Goal: Obtain resource: Download file/media

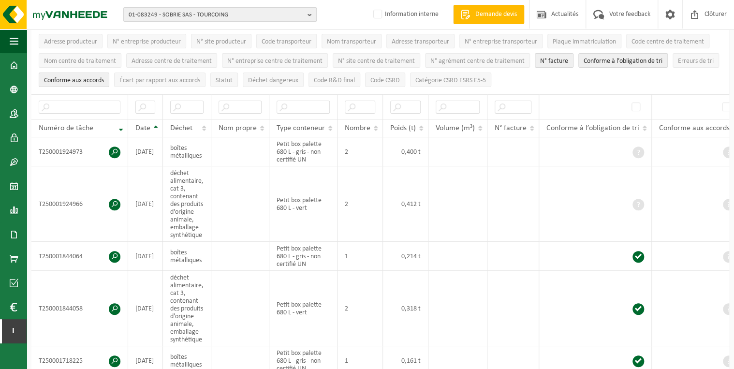
click at [230, 15] on span "01-083249 - SOBRIE SAS - TOURCOING" at bounding box center [216, 15] width 175 height 15
click at [207, 30] on input "text" at bounding box center [220, 30] width 189 height 12
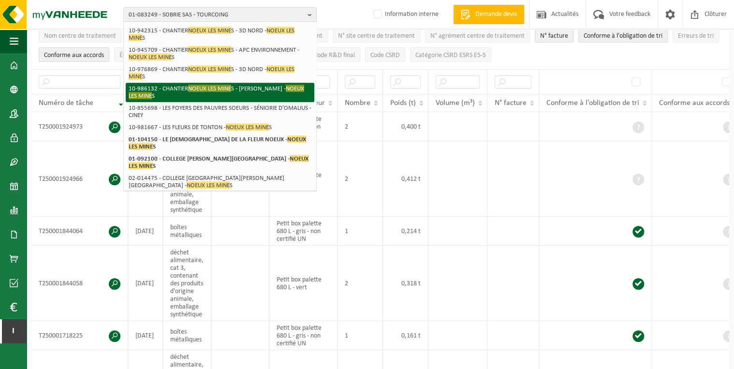
scroll to position [155, 0]
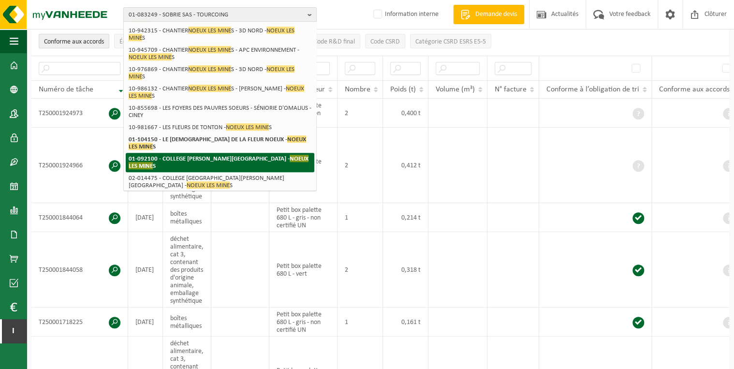
type input "noeux les mine"
click at [243, 155] on span "NOEUX LES MINE" at bounding box center [219, 162] width 180 height 15
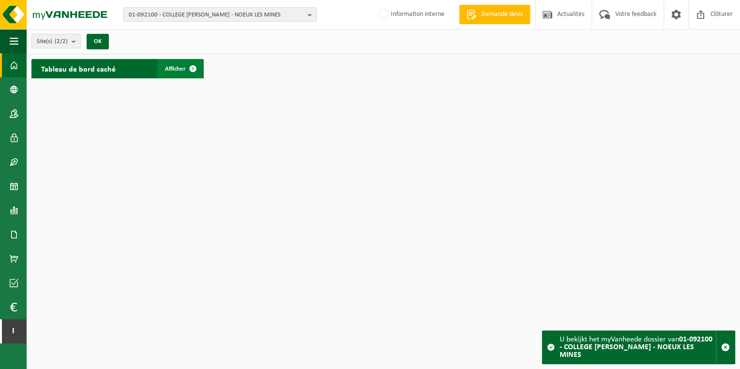
click at [179, 69] on span "Afficher" at bounding box center [175, 69] width 21 height 6
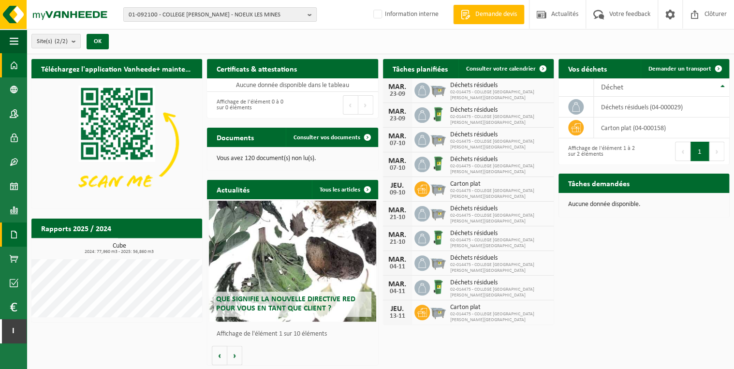
click at [15, 234] on span at bounding box center [14, 235] width 9 height 24
click at [82, 231] on link "Factures" at bounding box center [65, 234] width 72 height 18
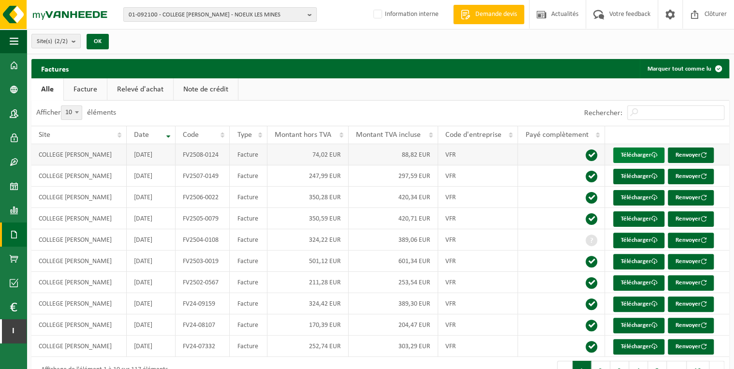
click at [635, 151] on link "Télécharger" at bounding box center [638, 155] width 51 height 15
click at [15, 182] on span at bounding box center [14, 186] width 9 height 24
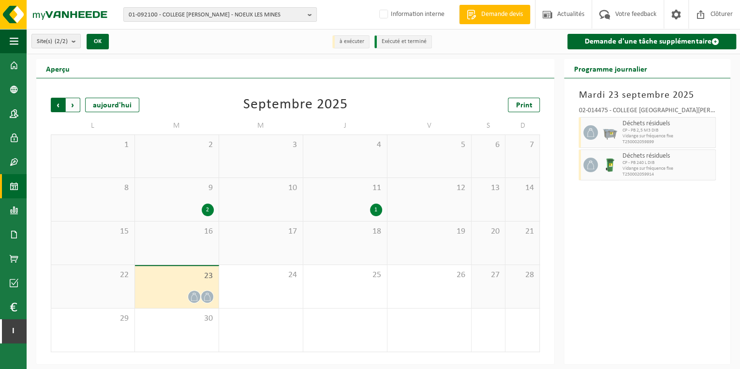
click at [75, 106] on span "Suivant" at bounding box center [73, 105] width 15 height 15
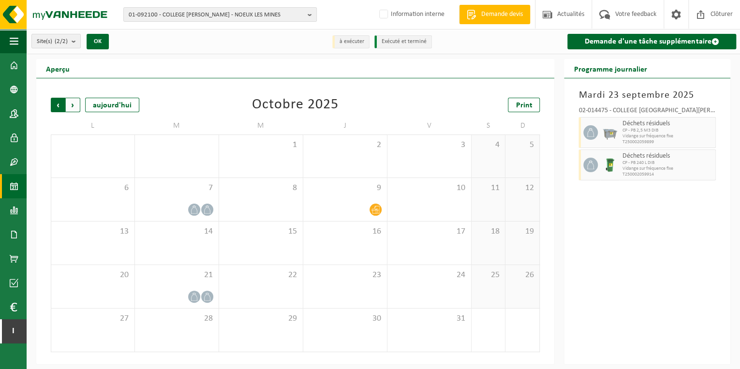
click at [73, 107] on span "Suivant" at bounding box center [73, 105] width 15 height 15
click at [77, 107] on span "Suivant" at bounding box center [73, 105] width 15 height 15
click at [74, 105] on span "Suivant" at bounding box center [73, 105] width 15 height 15
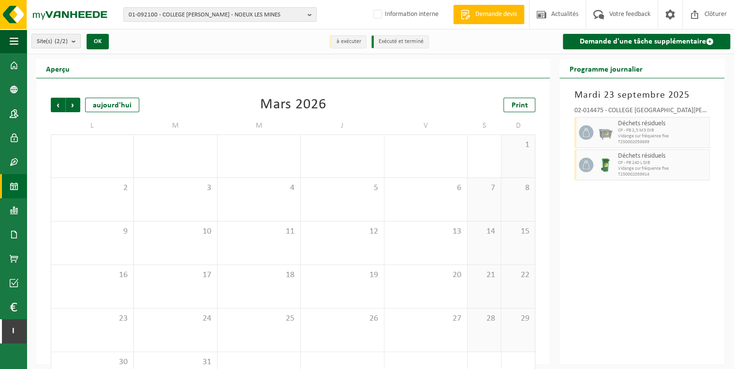
click at [74, 105] on span "Suivant" at bounding box center [73, 105] width 15 height 15
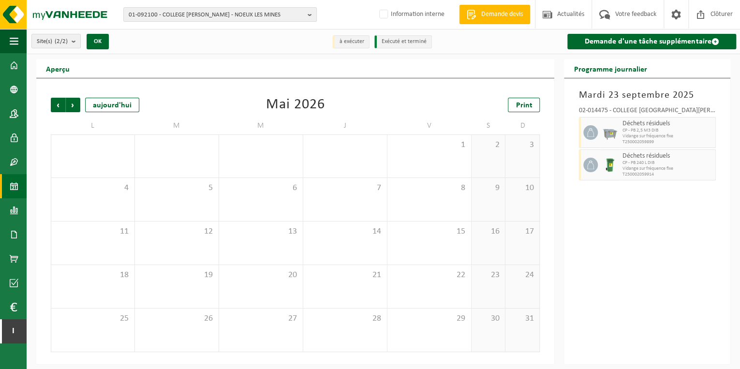
click at [74, 105] on span "Suivant" at bounding box center [73, 105] width 15 height 15
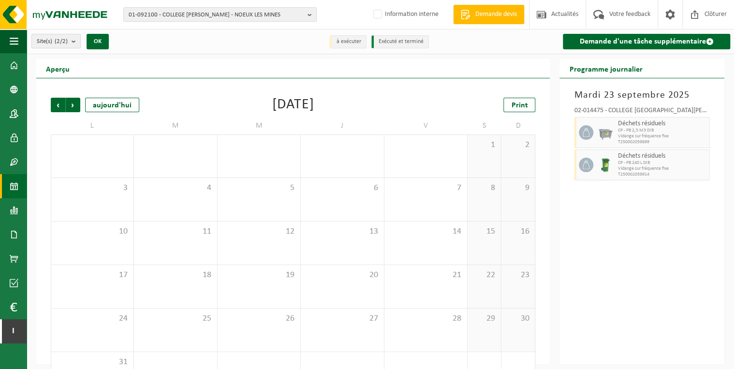
click at [74, 105] on span "Suivant" at bounding box center [73, 105] width 15 height 15
